Goal: Information Seeking & Learning: Learn about a topic

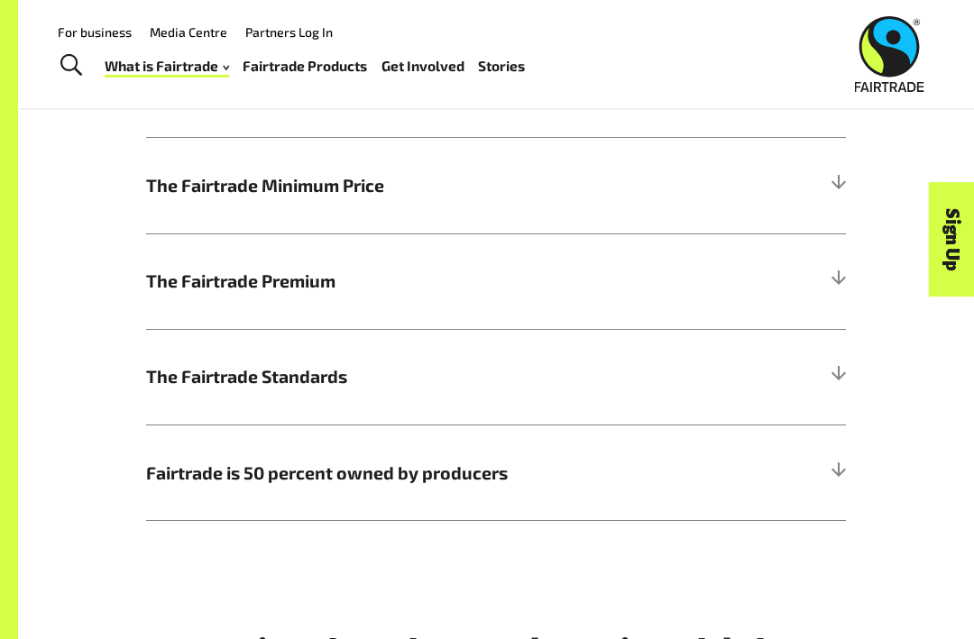
scroll to position [755, 0]
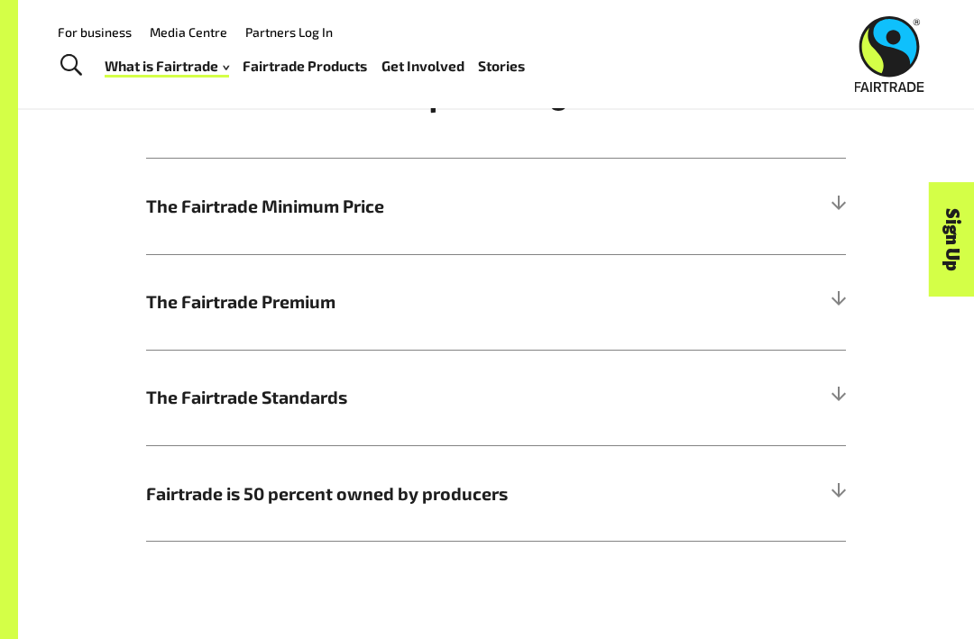
click at [186, 516] on h5 "Fairtrade is 50 percent owned by producers" at bounding box center [496, 493] width 700 height 96
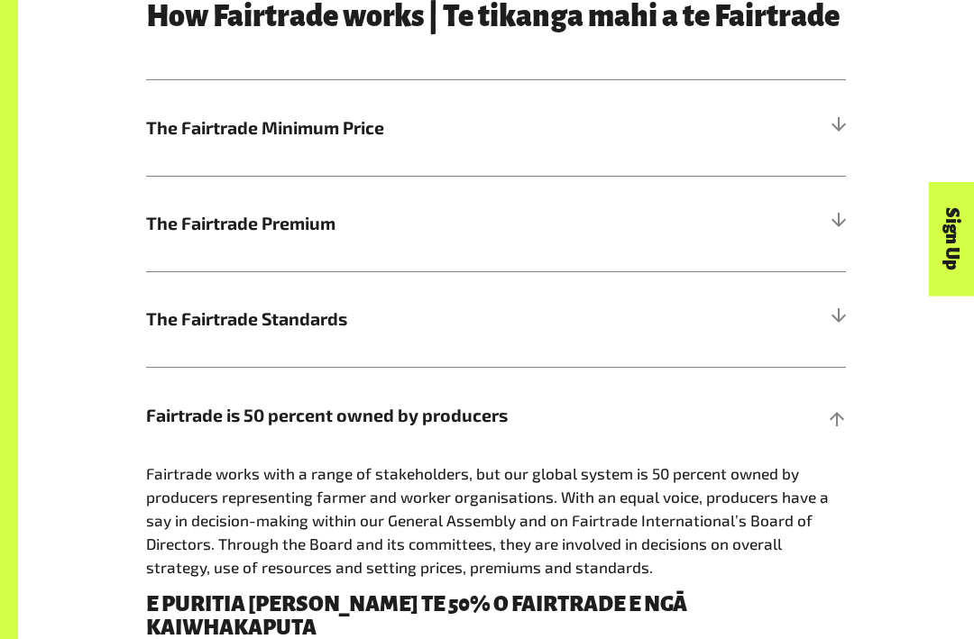
scroll to position [836, 0]
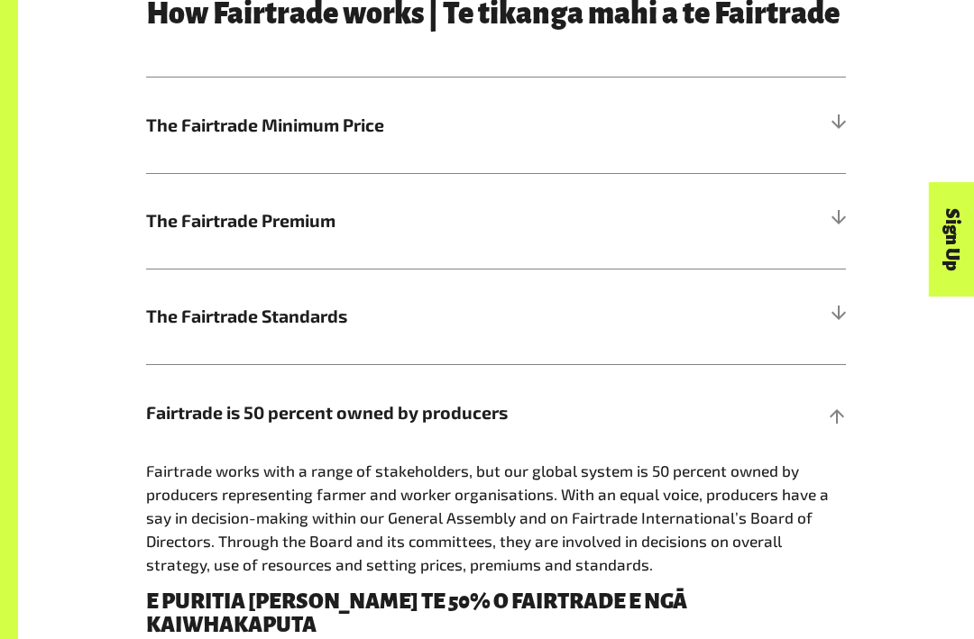
click at [893, 394] on div "How Fairtrade works | Te tikanga mahi a te Fairtrade The Fairtrade Minimum Pric…" at bounding box center [496, 423] width 866 height 850
click at [831, 410] on div at bounding box center [837, 413] width 16 height 16
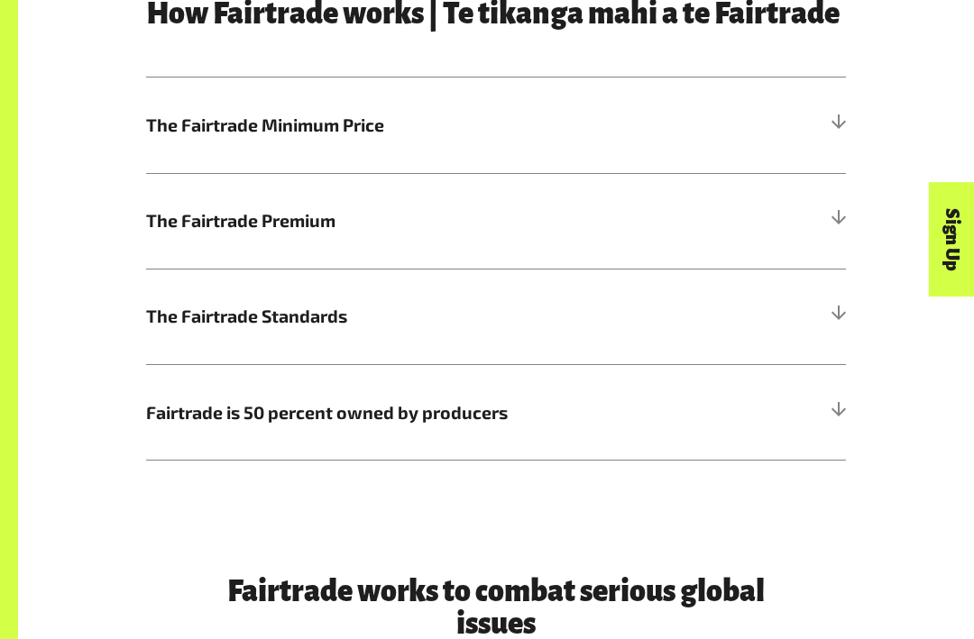
click at [840, 409] on div at bounding box center [837, 413] width 16 height 16
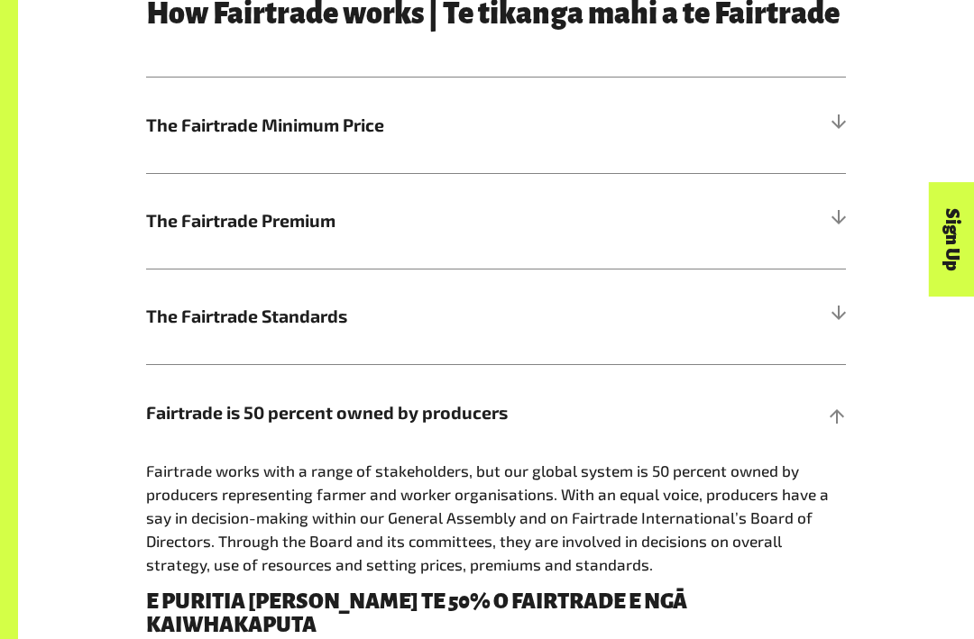
click at [829, 416] on div at bounding box center [837, 413] width 16 height 16
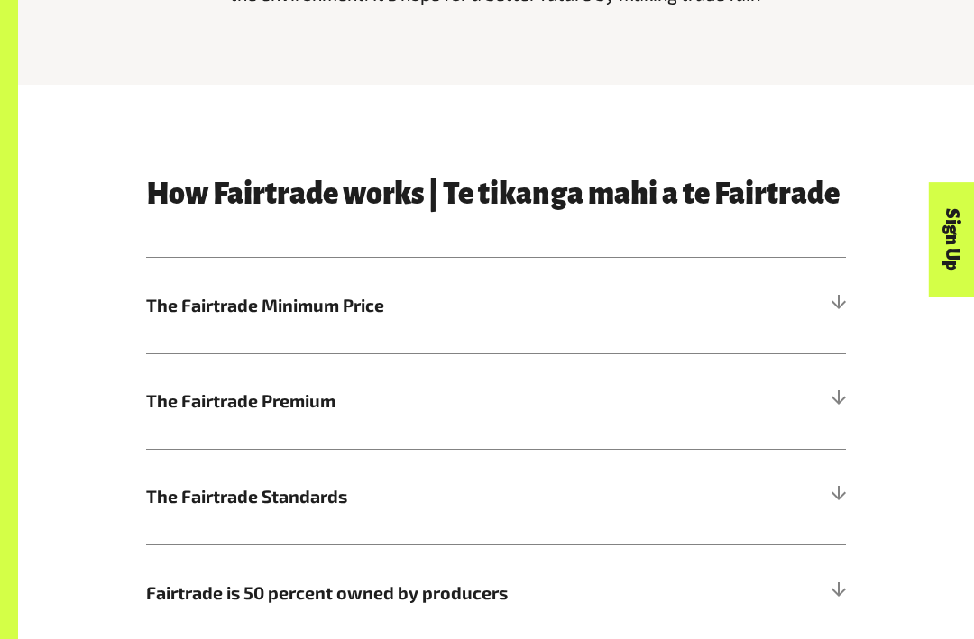
scroll to position [660, 0]
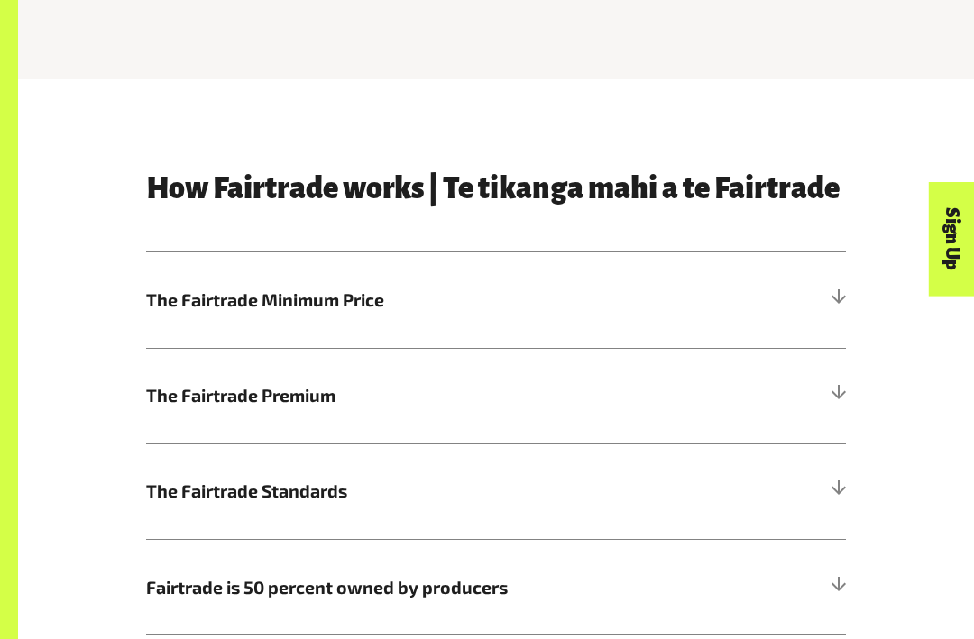
click at [142, 294] on div "How Fairtrade works | Te tikanga mahi a te Fairtrade The Fairtrade Minimum Pric…" at bounding box center [495, 405] width 721 height 463
click at [164, 304] on span "The Fairtrade Minimum Price" at bounding box center [408, 301] width 525 height 26
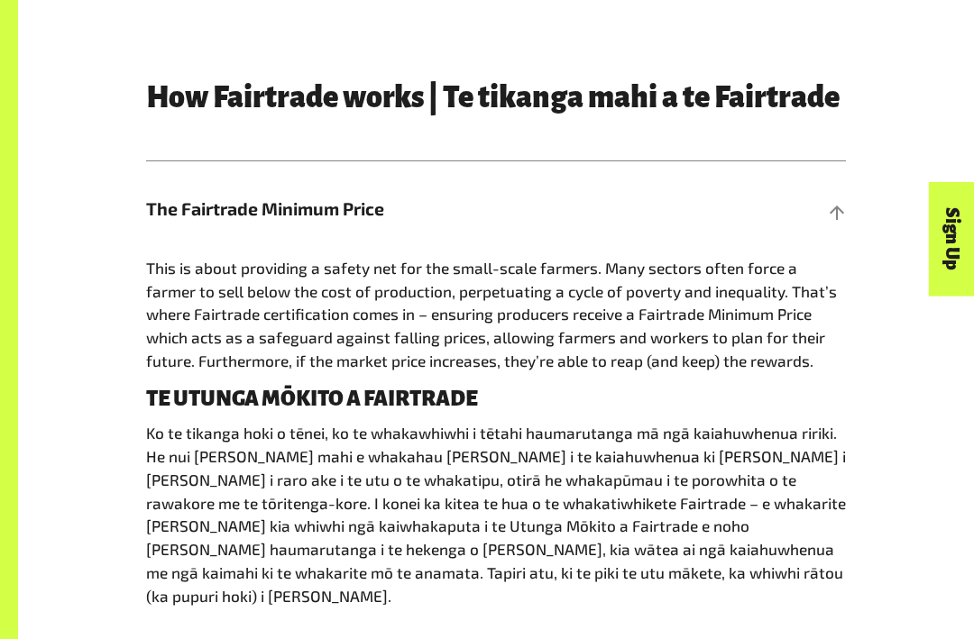
scroll to position [752, 0]
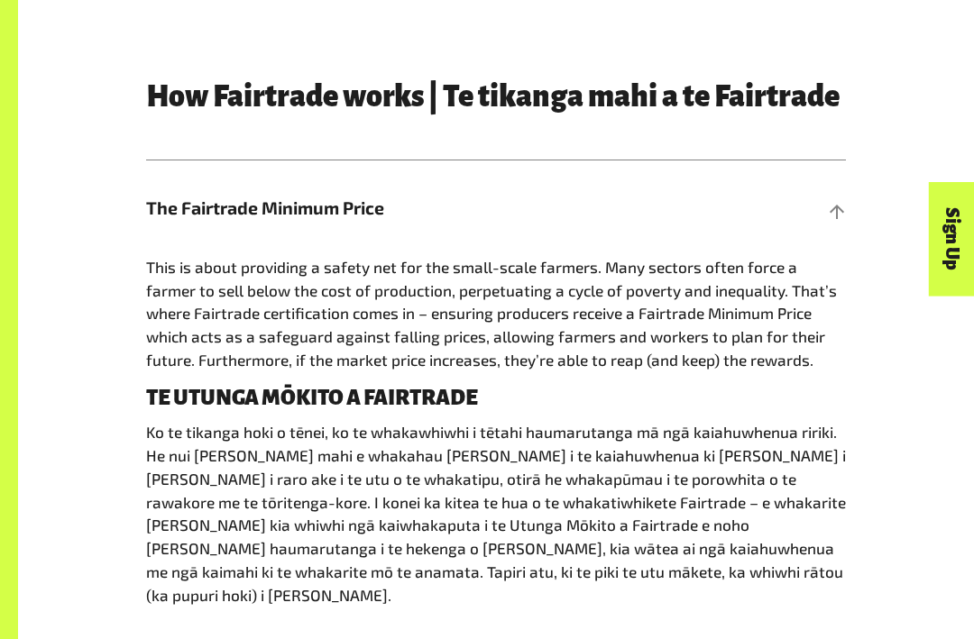
click at [838, 201] on div at bounding box center [837, 209] width 16 height 16
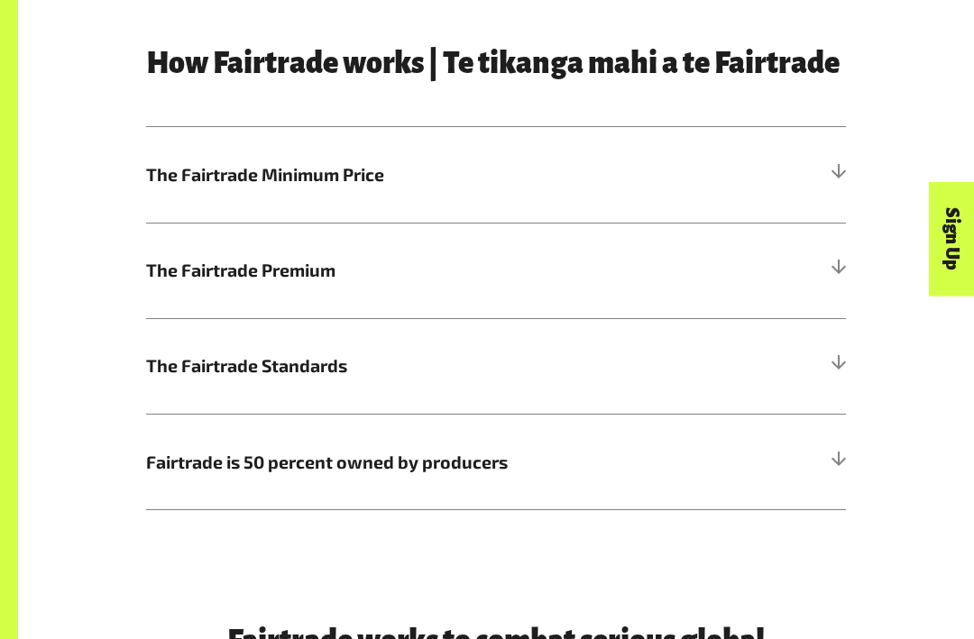
click at [834, 272] on div at bounding box center [837, 271] width 16 height 16
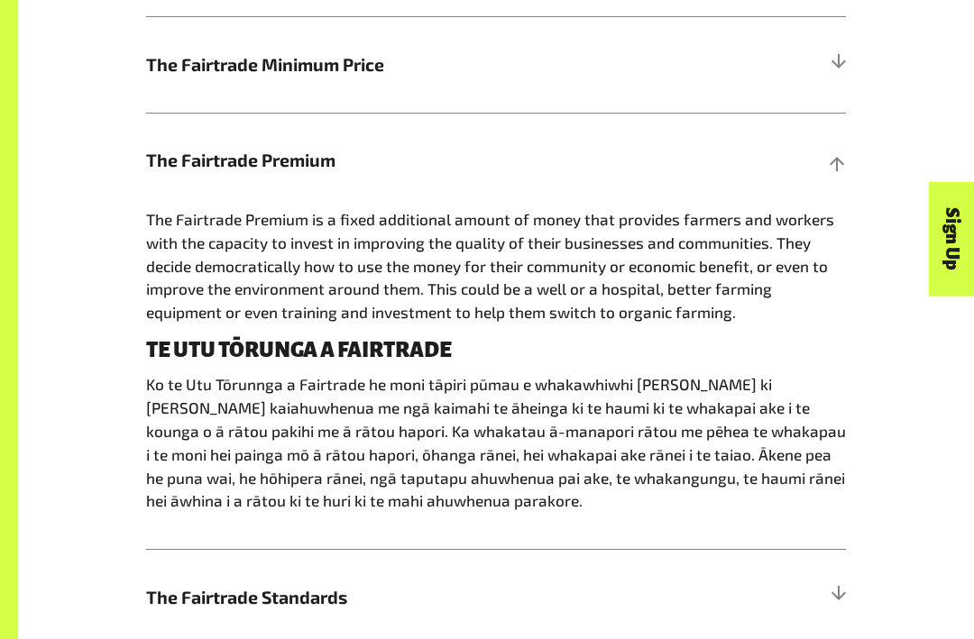
scroll to position [896, 0]
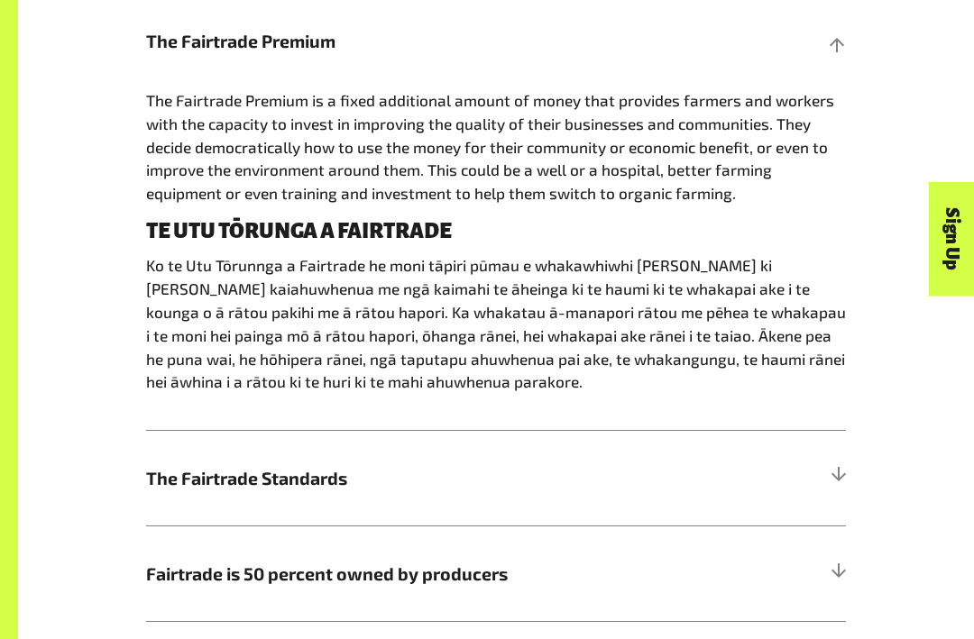
click at [839, 481] on h5 "The Fairtrade Standards" at bounding box center [496, 479] width 700 height 96
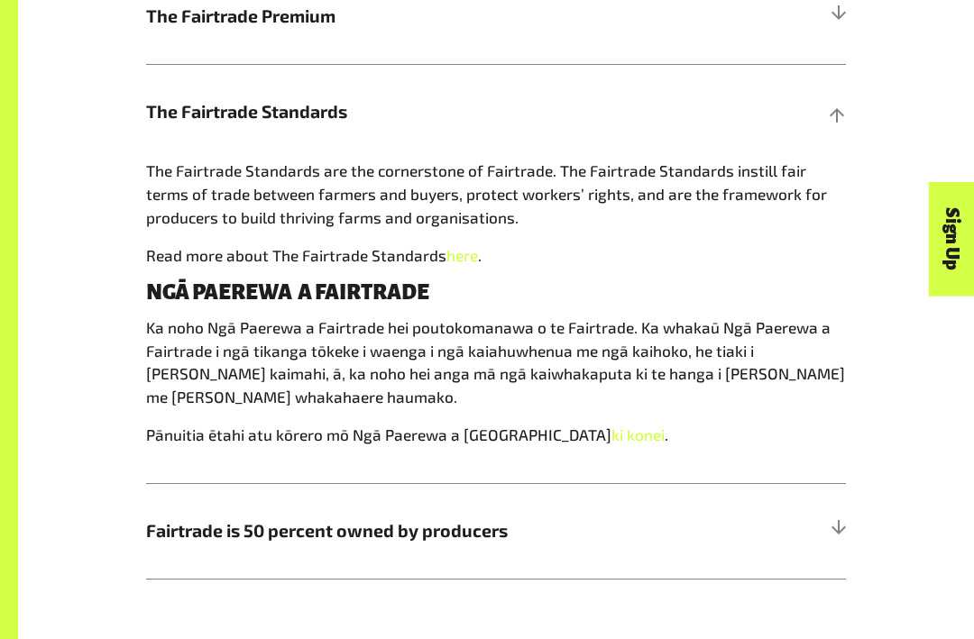
scroll to position [1040, 0]
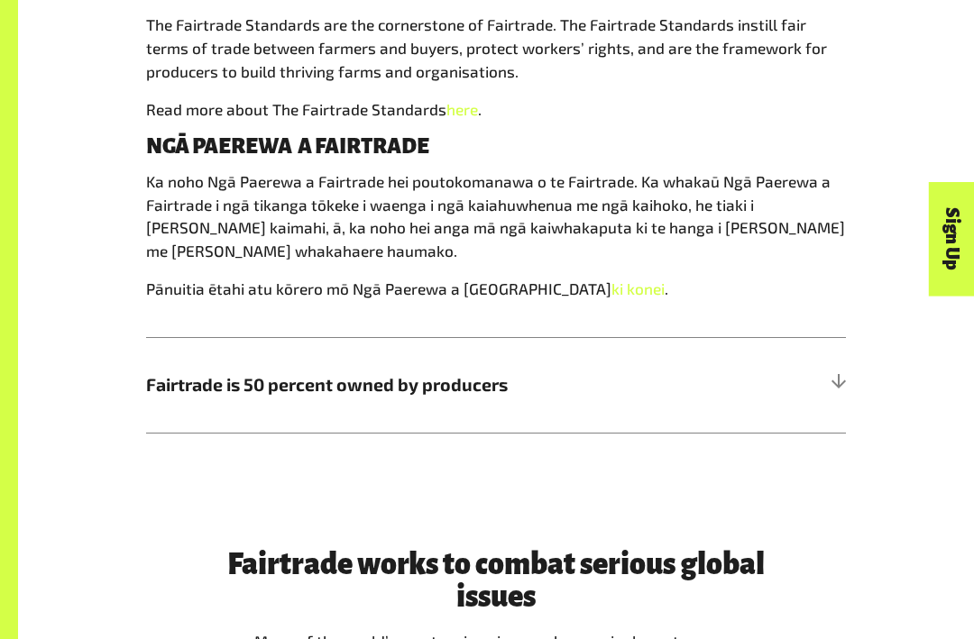
click at [838, 378] on div at bounding box center [837, 386] width 16 height 16
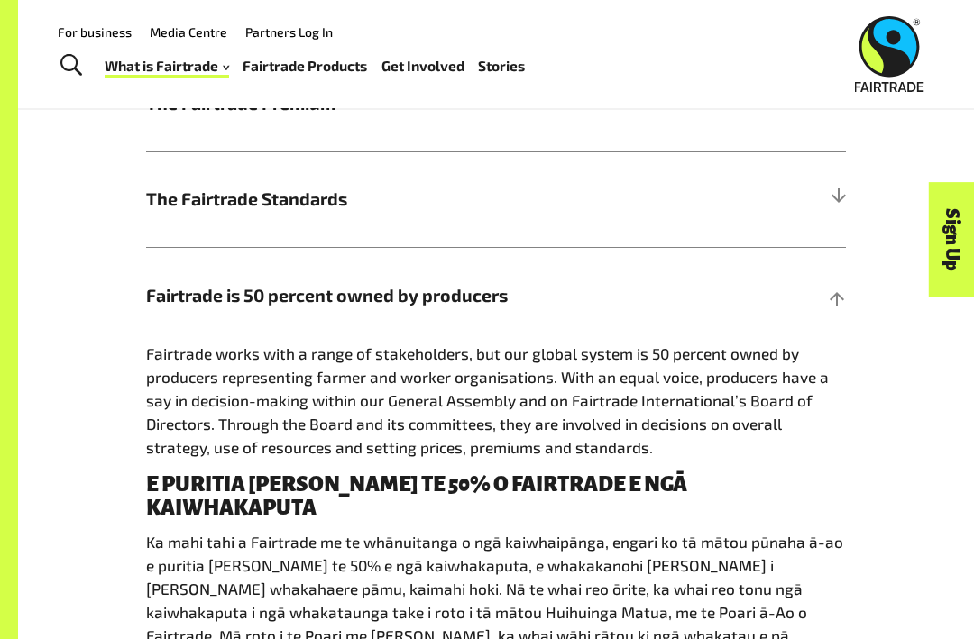
scroll to position [948, 0]
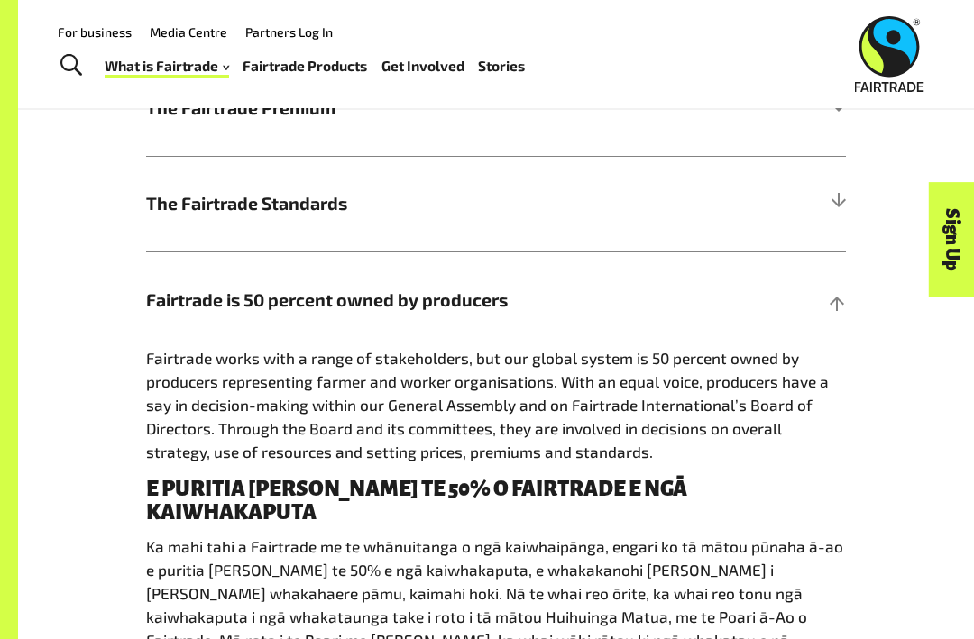
click at [840, 298] on div "Sign Up" at bounding box center [871, 275] width 115 height 46
click at [838, 298] on div "Sign Up" at bounding box center [871, 275] width 115 height 46
click at [831, 298] on div "Sign Up" at bounding box center [871, 275] width 115 height 46
click at [812, 300] on h5 "Fairtrade is 50 percent owned by producers" at bounding box center [496, 300] width 700 height 96
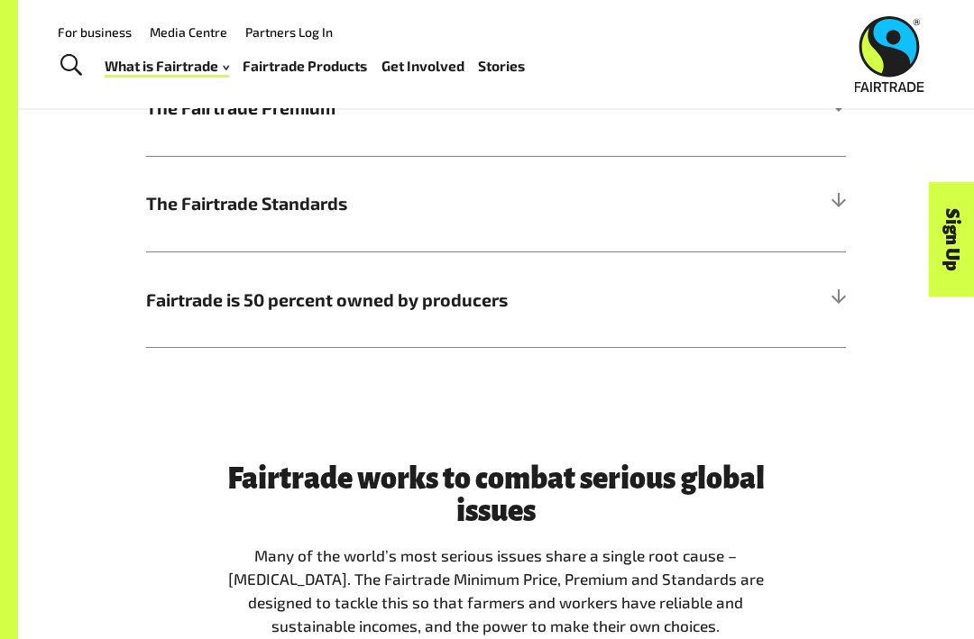
click at [829, 208] on h5 "The Fairtrade Standards" at bounding box center [496, 204] width 700 height 96
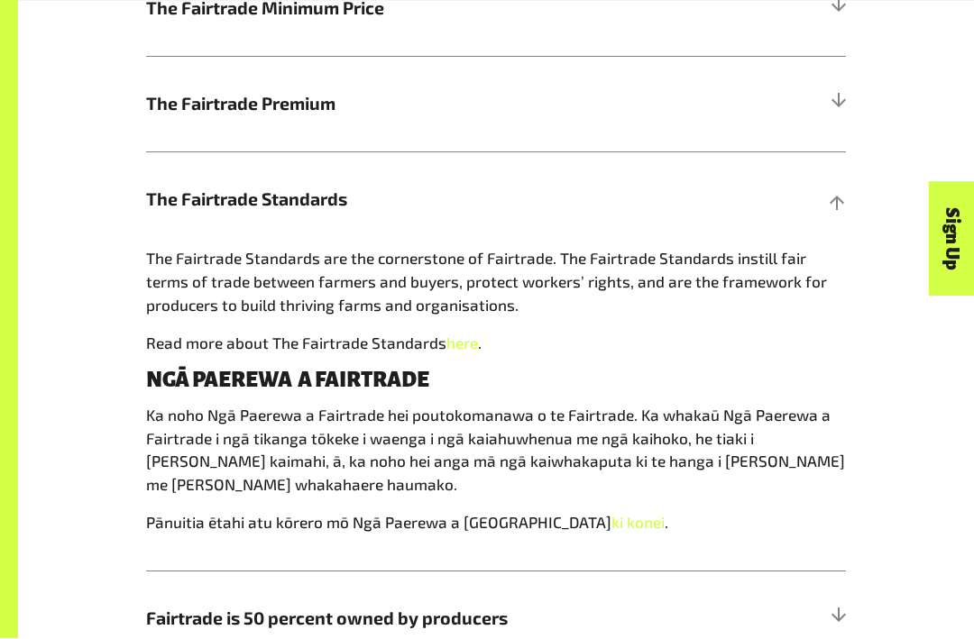
click at [843, 612] on div at bounding box center [837, 619] width 16 height 16
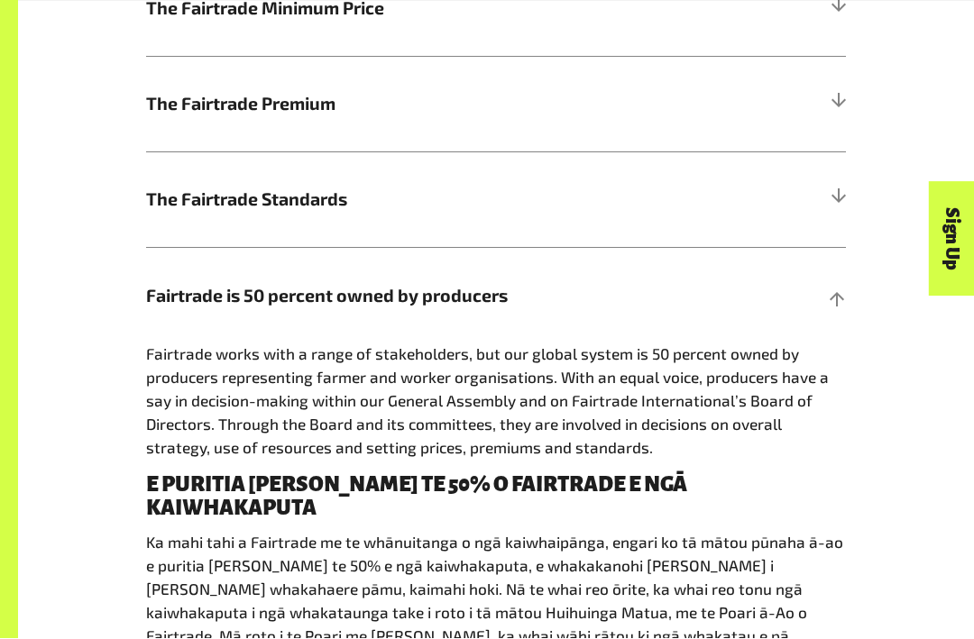
scroll to position [953, 0]
click at [834, 276] on h5 "Fairtrade is 50 percent owned by producers" at bounding box center [496, 295] width 700 height 96
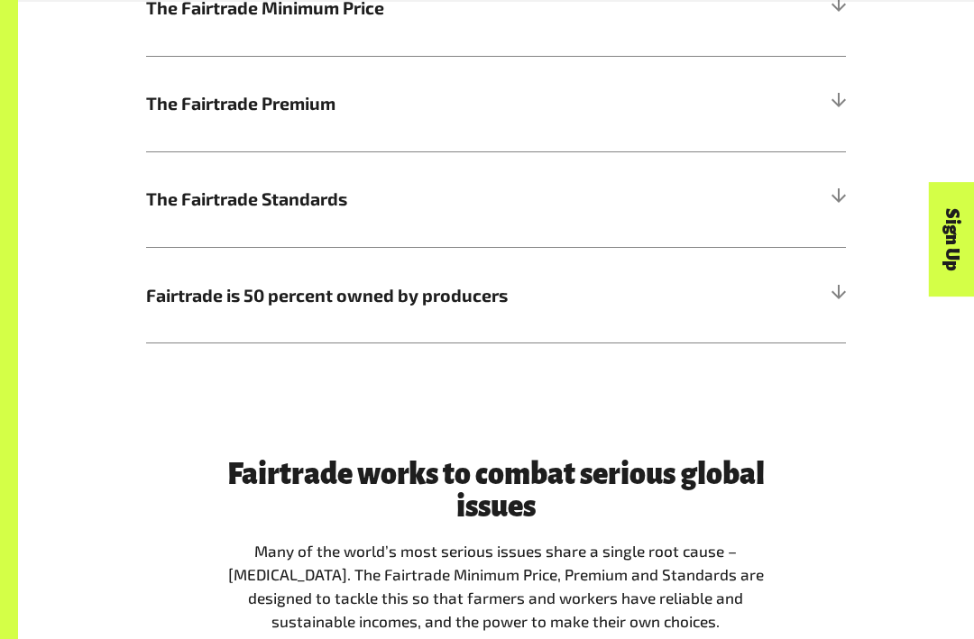
click at [838, 198] on div at bounding box center [837, 199] width 16 height 16
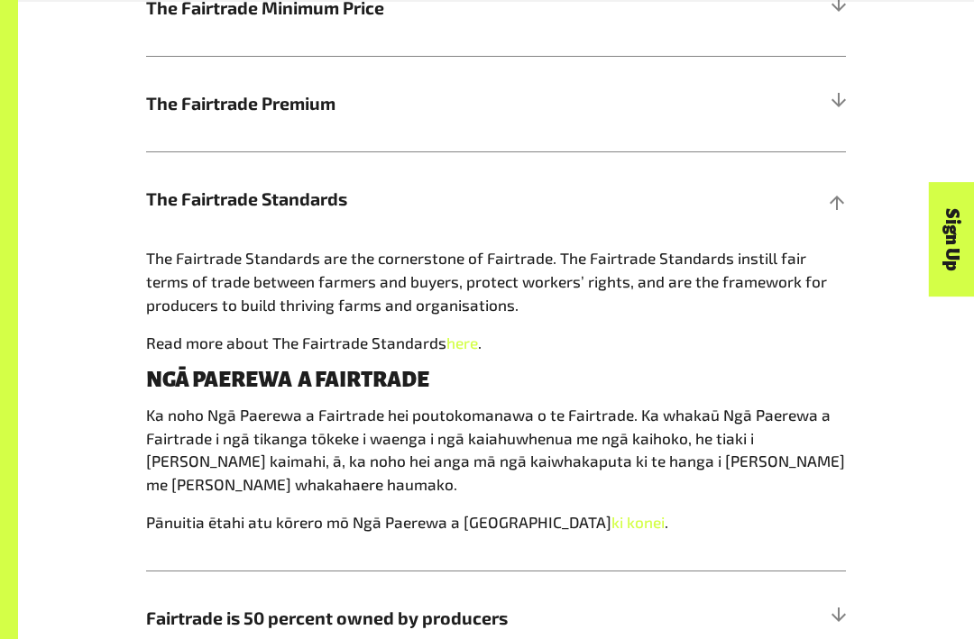
click at [835, 610] on div at bounding box center [837, 618] width 16 height 16
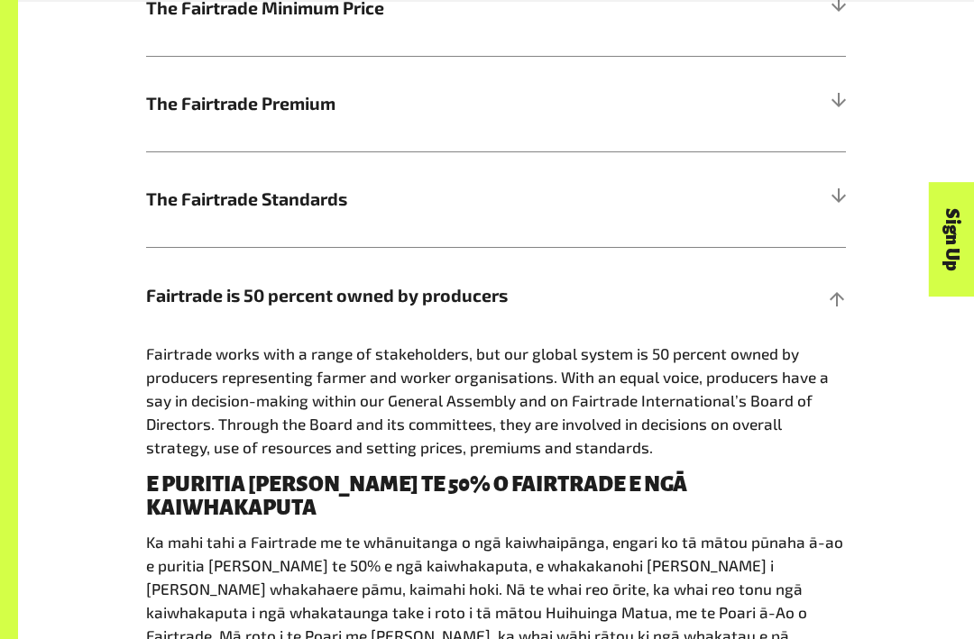
click at [841, 191] on div at bounding box center [837, 199] width 16 height 16
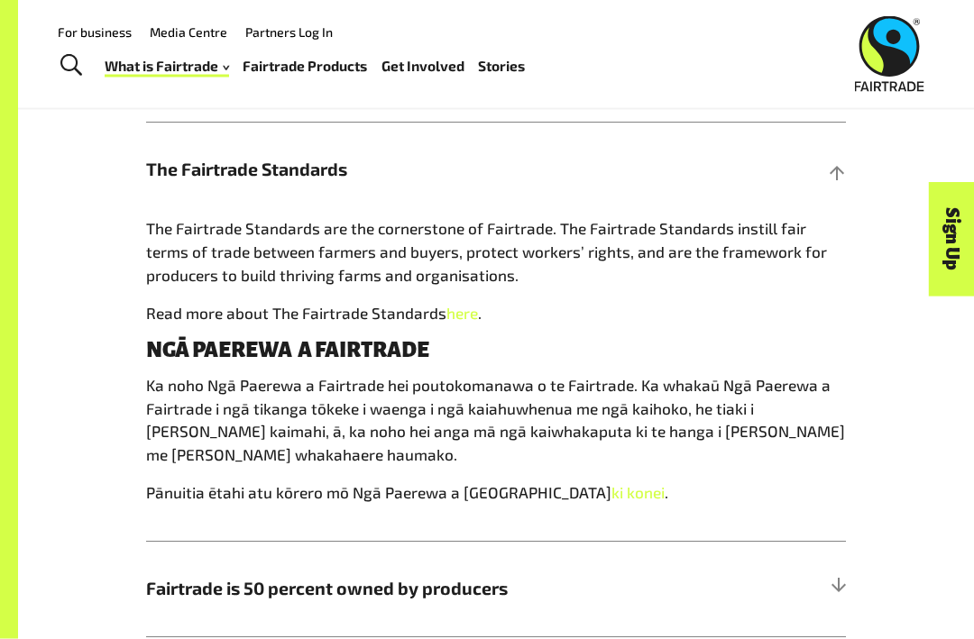
scroll to position [976, 0]
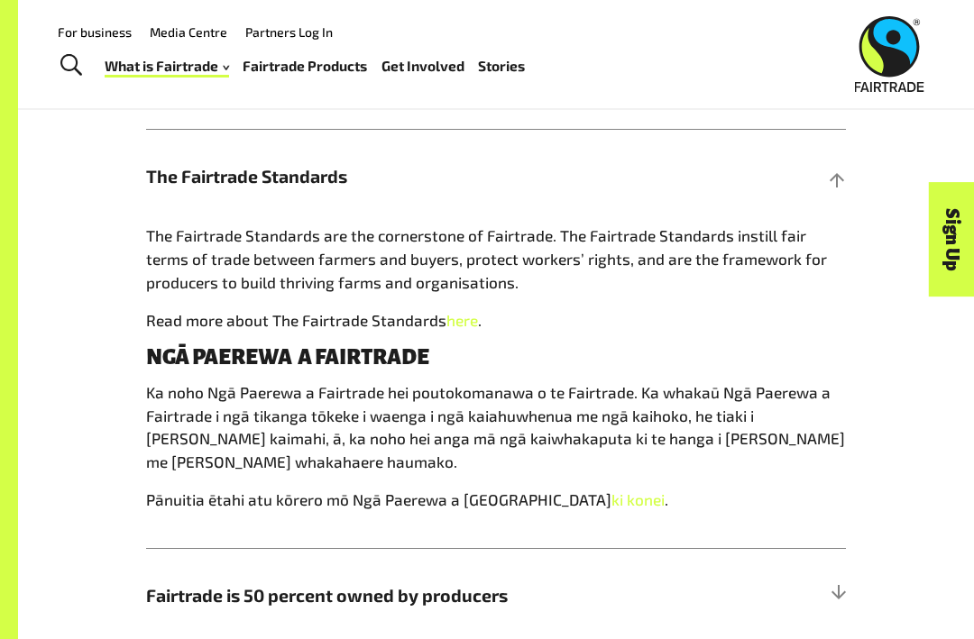
click at [839, 606] on h5 "Fairtrade is 50 percent owned by producers" at bounding box center [496, 596] width 700 height 96
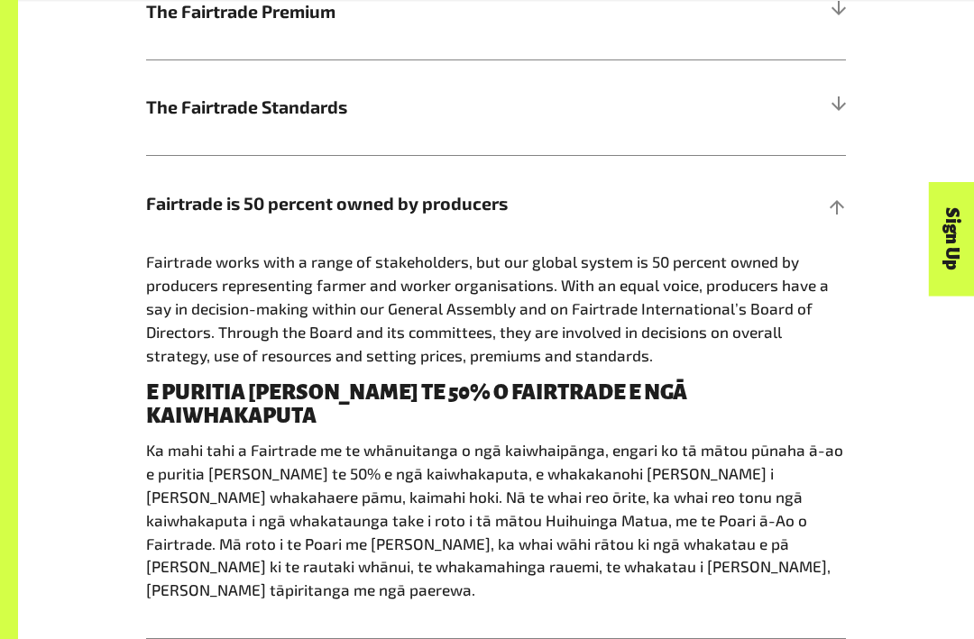
scroll to position [1046, 0]
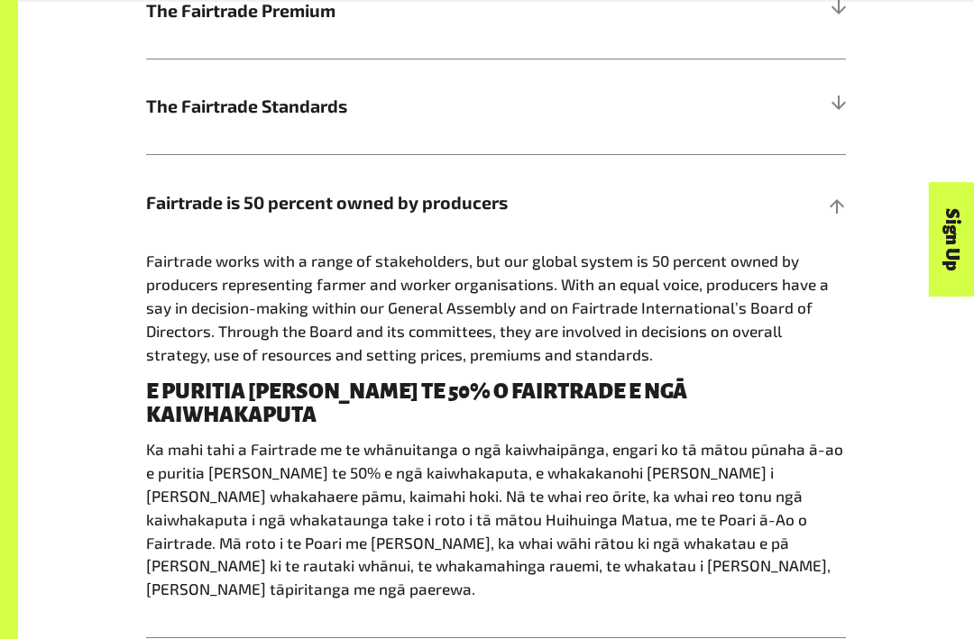
click at [838, 202] on div at bounding box center [837, 203] width 16 height 16
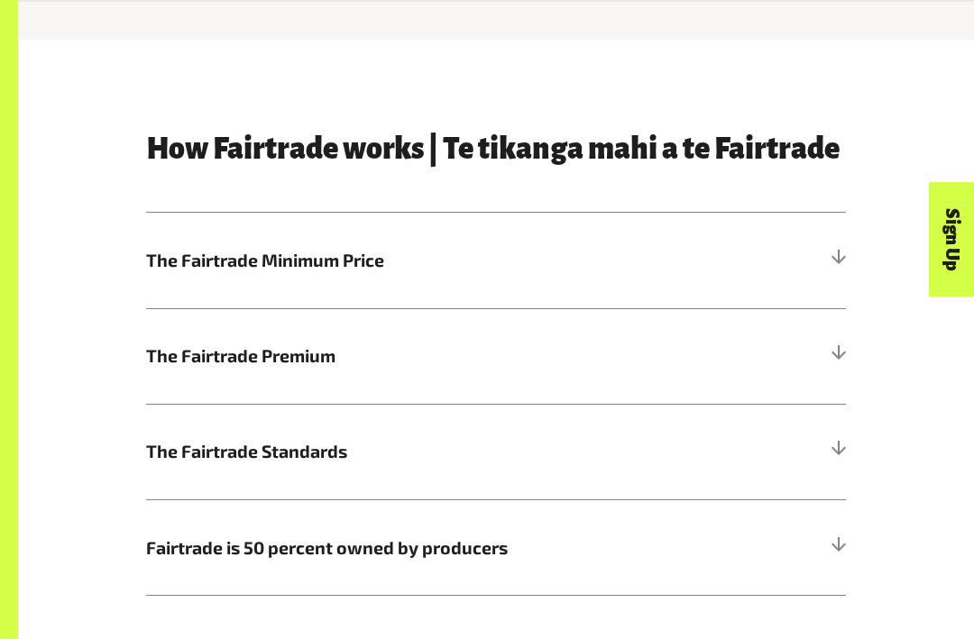
scroll to position [707, 0]
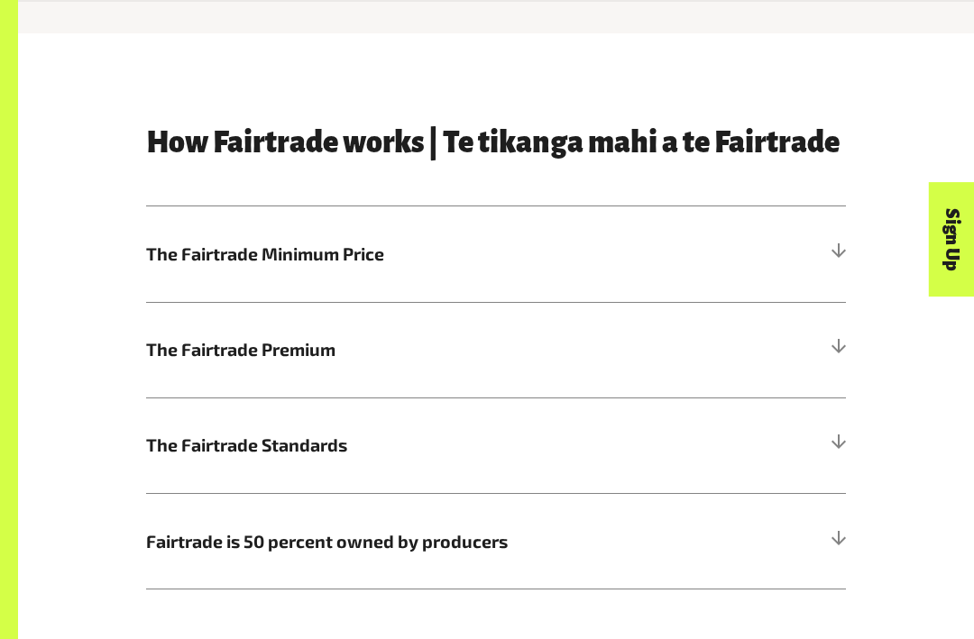
click at [844, 257] on div at bounding box center [837, 254] width 16 height 16
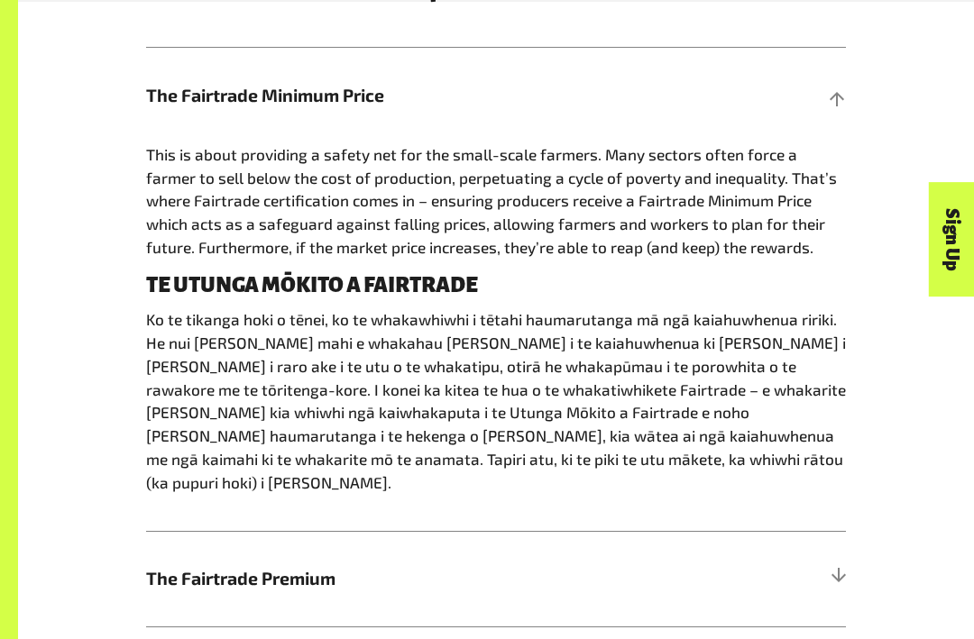
scroll to position [878, 0]
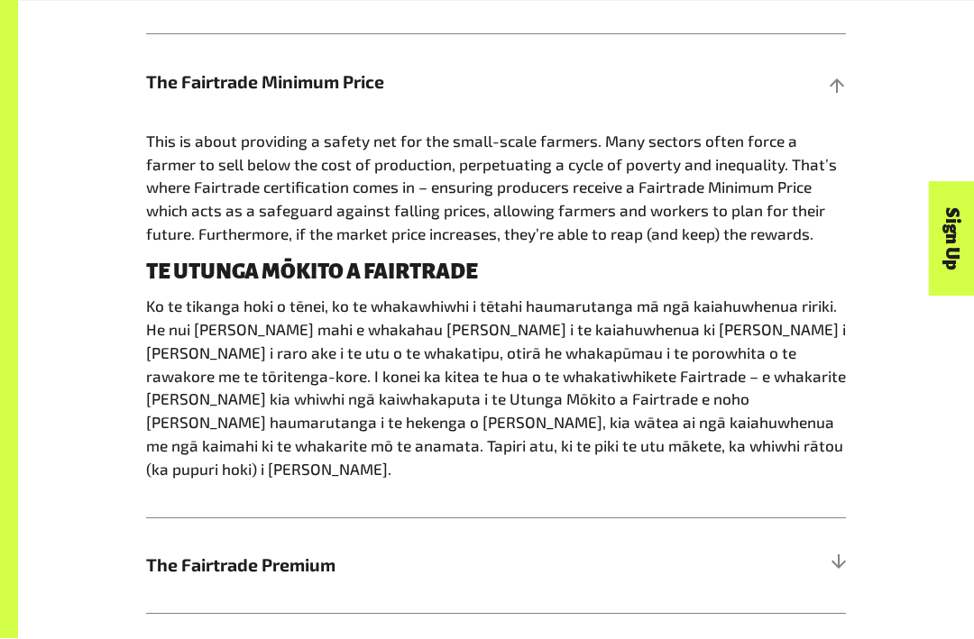
click at [843, 541] on h5 "The Fairtrade Premium" at bounding box center [496, 566] width 700 height 96
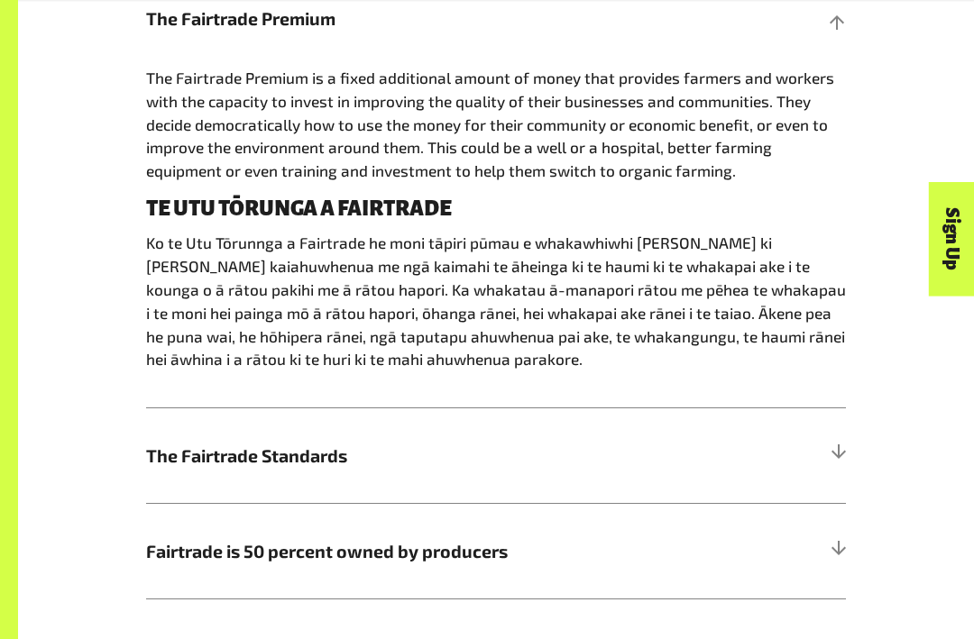
scroll to position [1052, 0]
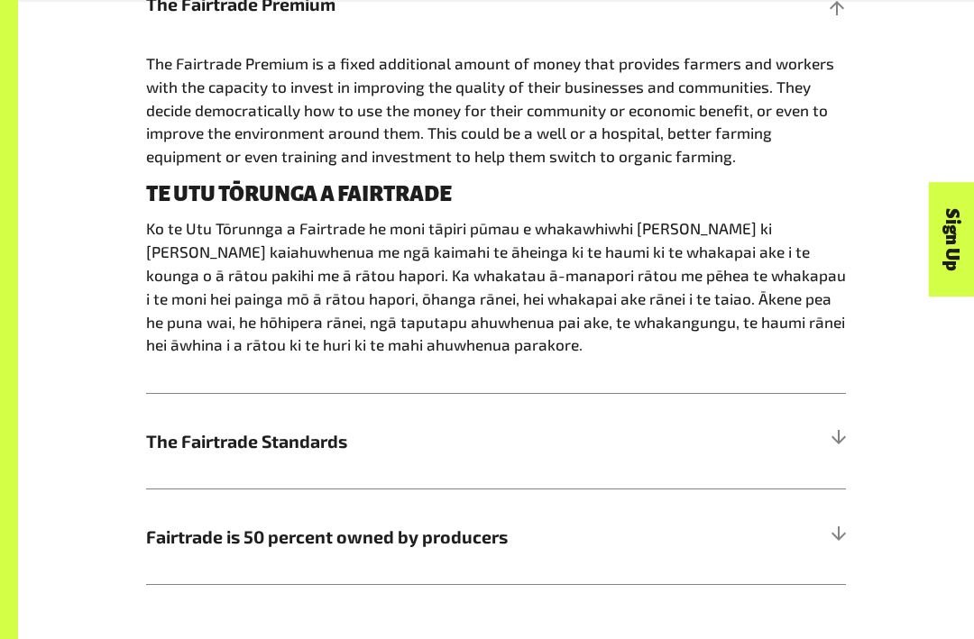
click at [841, 435] on div at bounding box center [837, 441] width 16 height 16
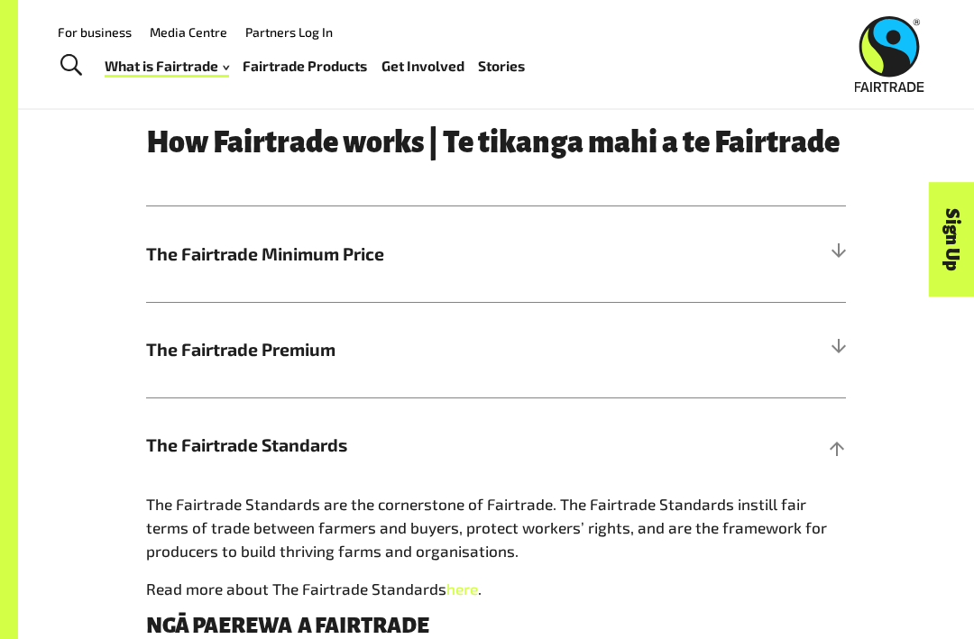
scroll to position [704, 0]
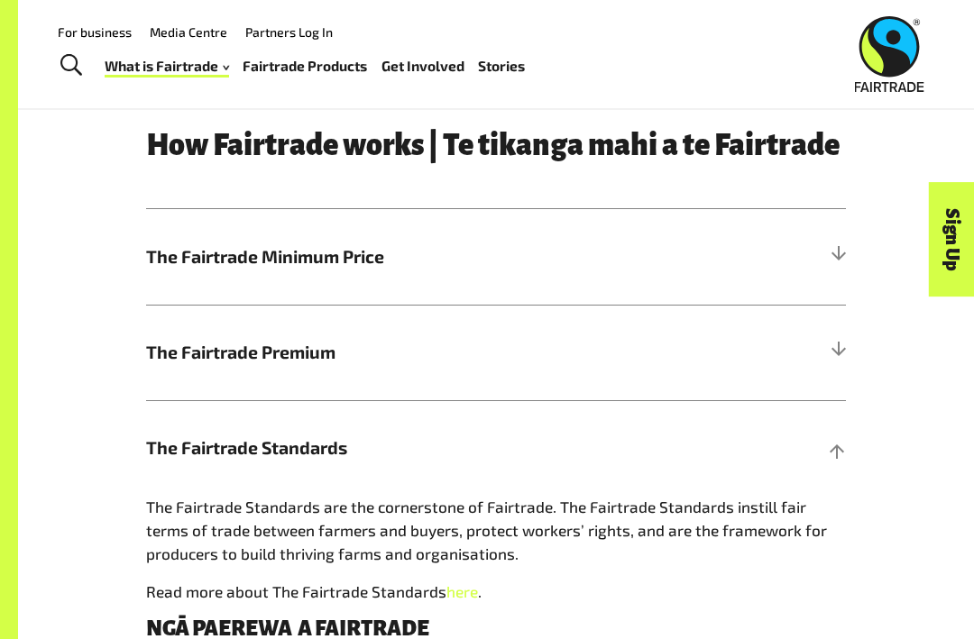
click at [822, 348] on h5 "The Fairtrade Premium" at bounding box center [496, 353] width 700 height 96
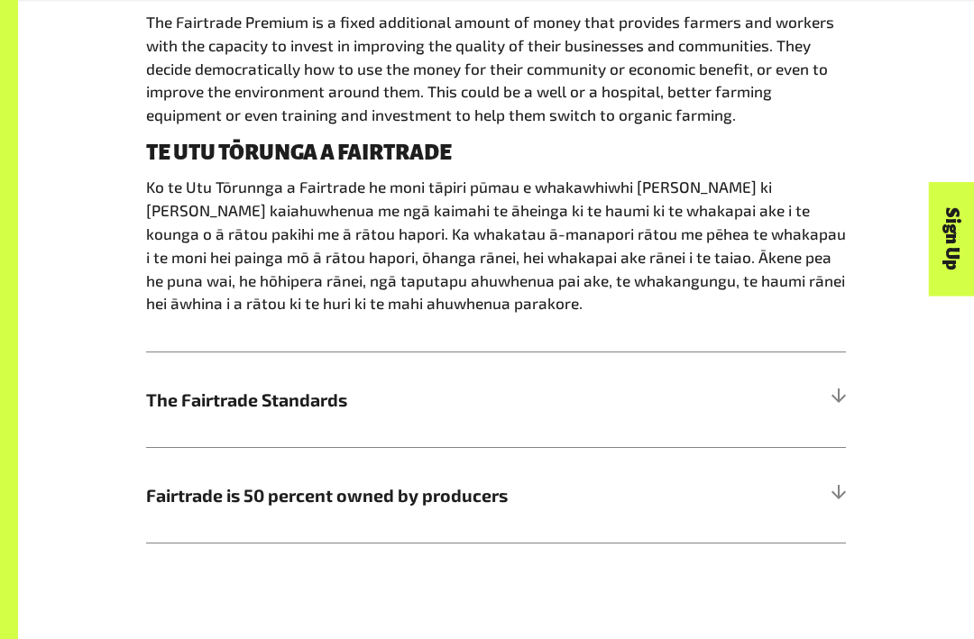
scroll to position [1096, 0]
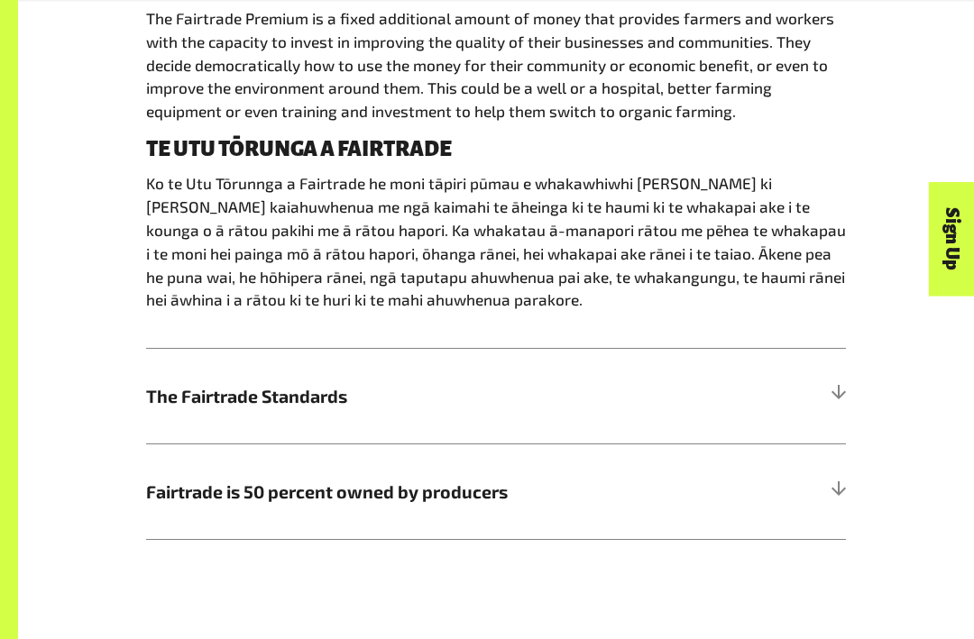
click at [811, 391] on h5 "The Fairtrade Standards" at bounding box center [496, 397] width 700 height 96
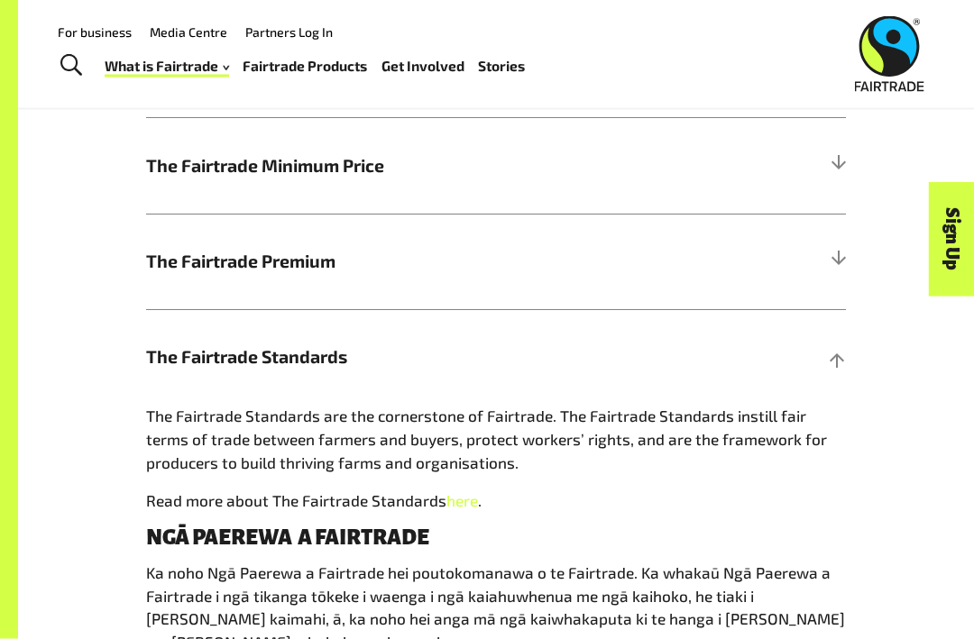
scroll to position [795, 0]
click at [839, 353] on div at bounding box center [837, 357] width 16 height 16
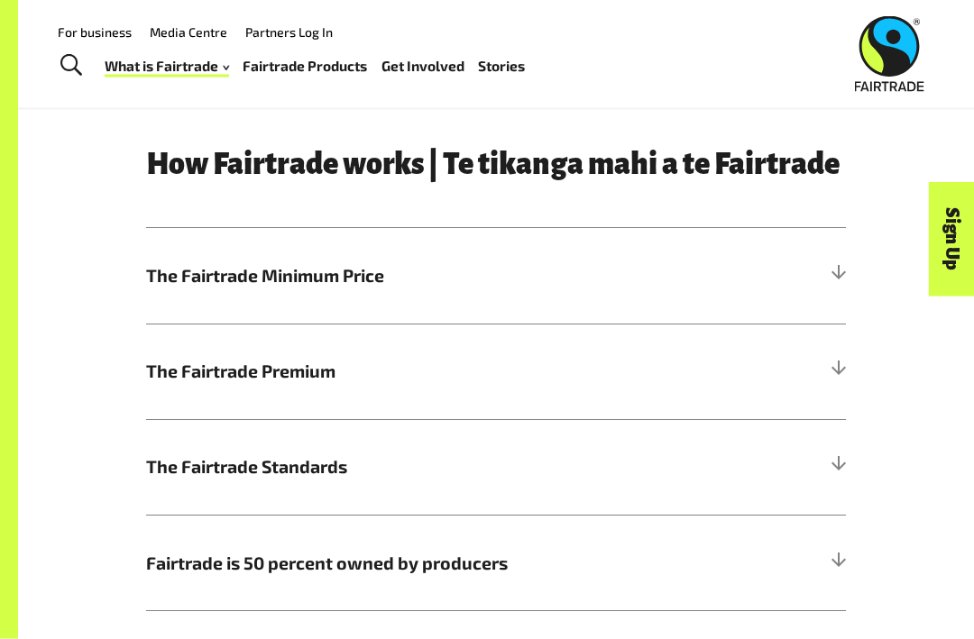
scroll to position [687, 0]
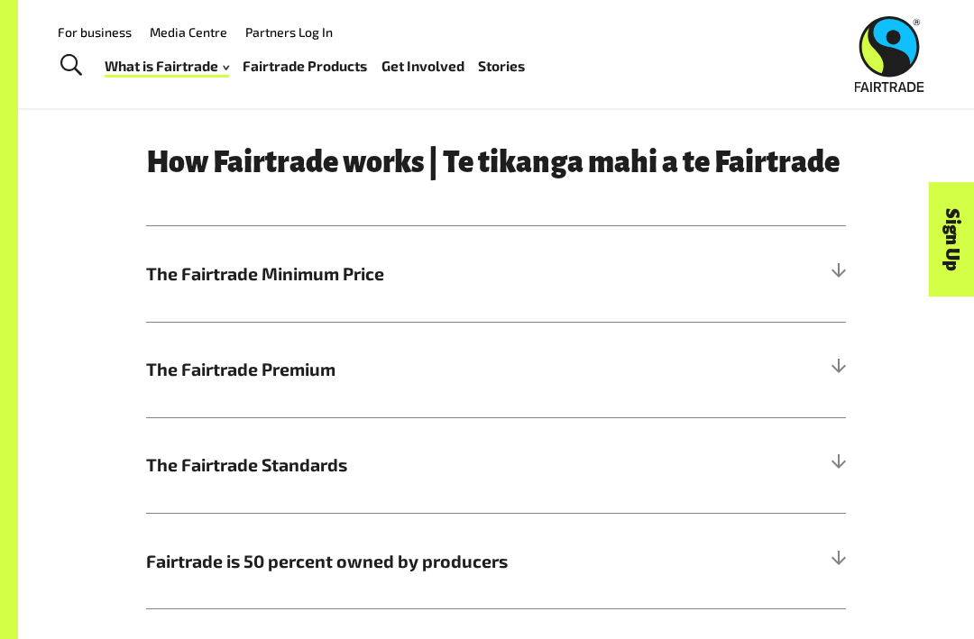
click at [818, 368] on h5 "The Fairtrade Premium" at bounding box center [496, 370] width 700 height 96
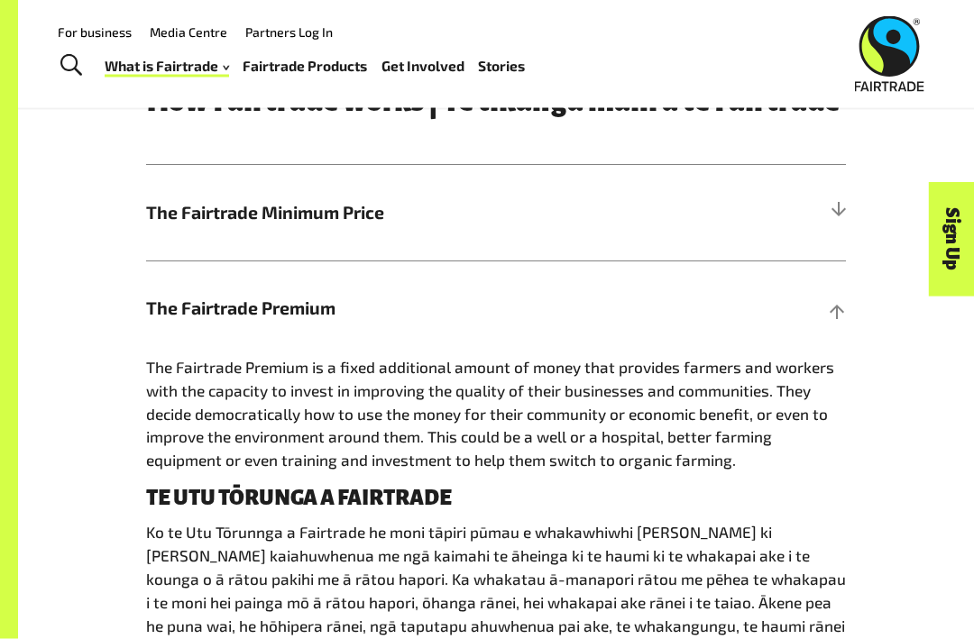
scroll to position [748, 0]
click at [838, 298] on div "Sign Up" at bounding box center [871, 275] width 115 height 46
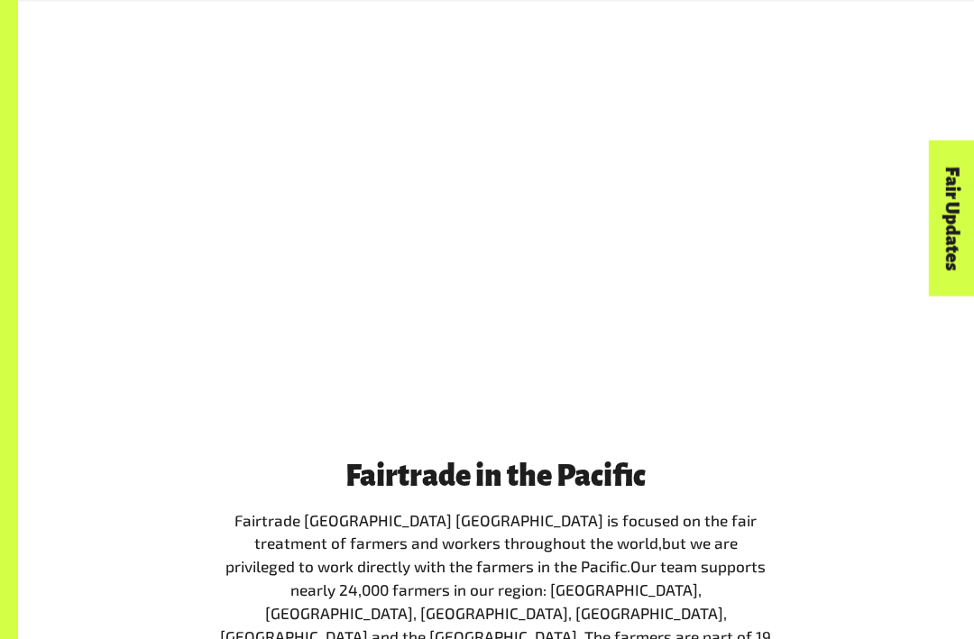
scroll to position [1588, 0]
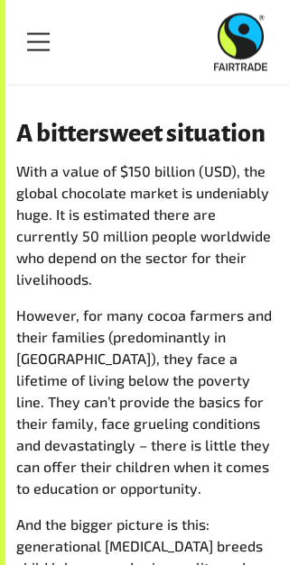
scroll to position [1242, 0]
